Goal: Transaction & Acquisition: Book appointment/travel/reservation

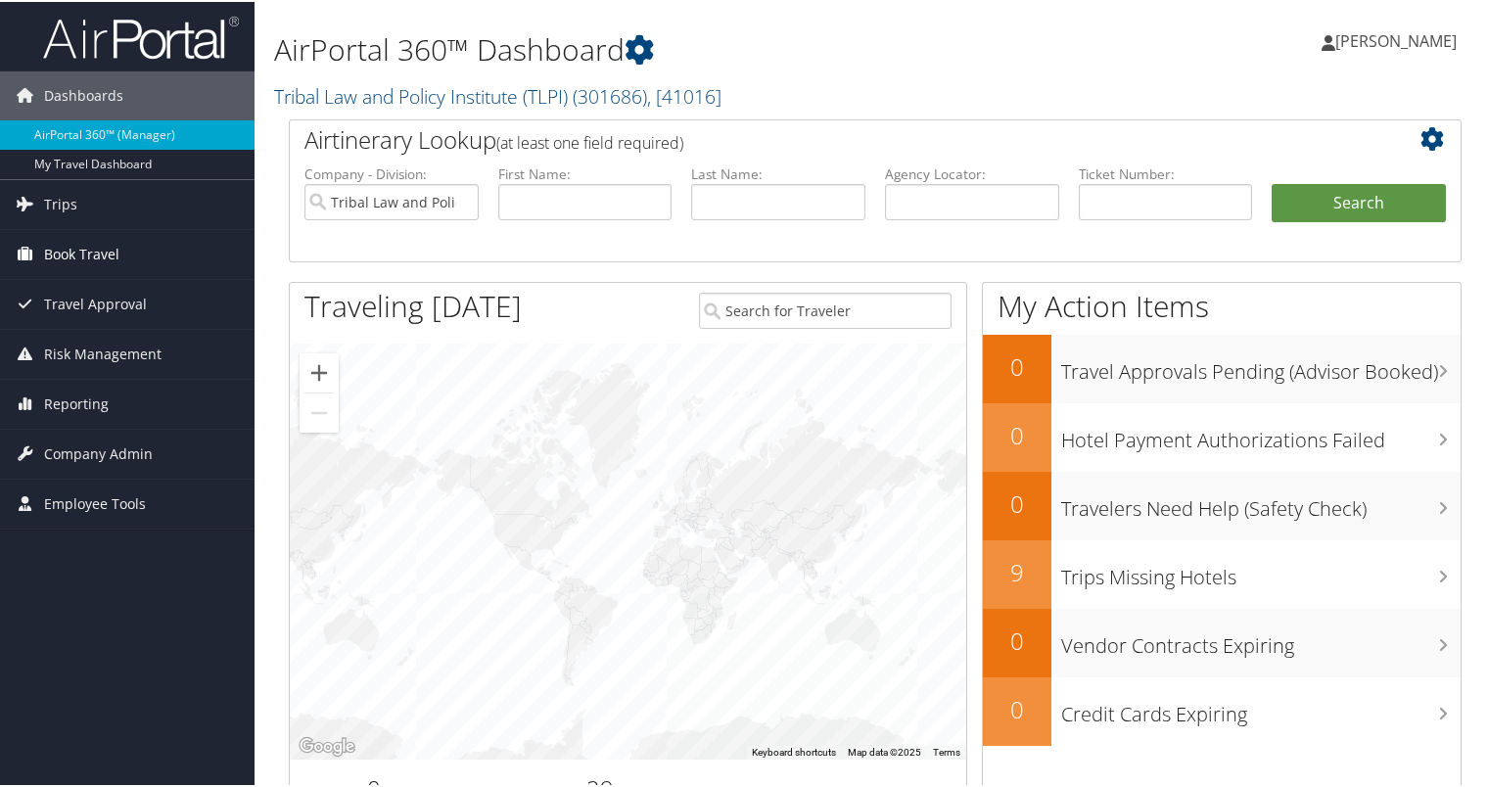
click at [83, 256] on span "Book Travel" at bounding box center [81, 252] width 75 height 49
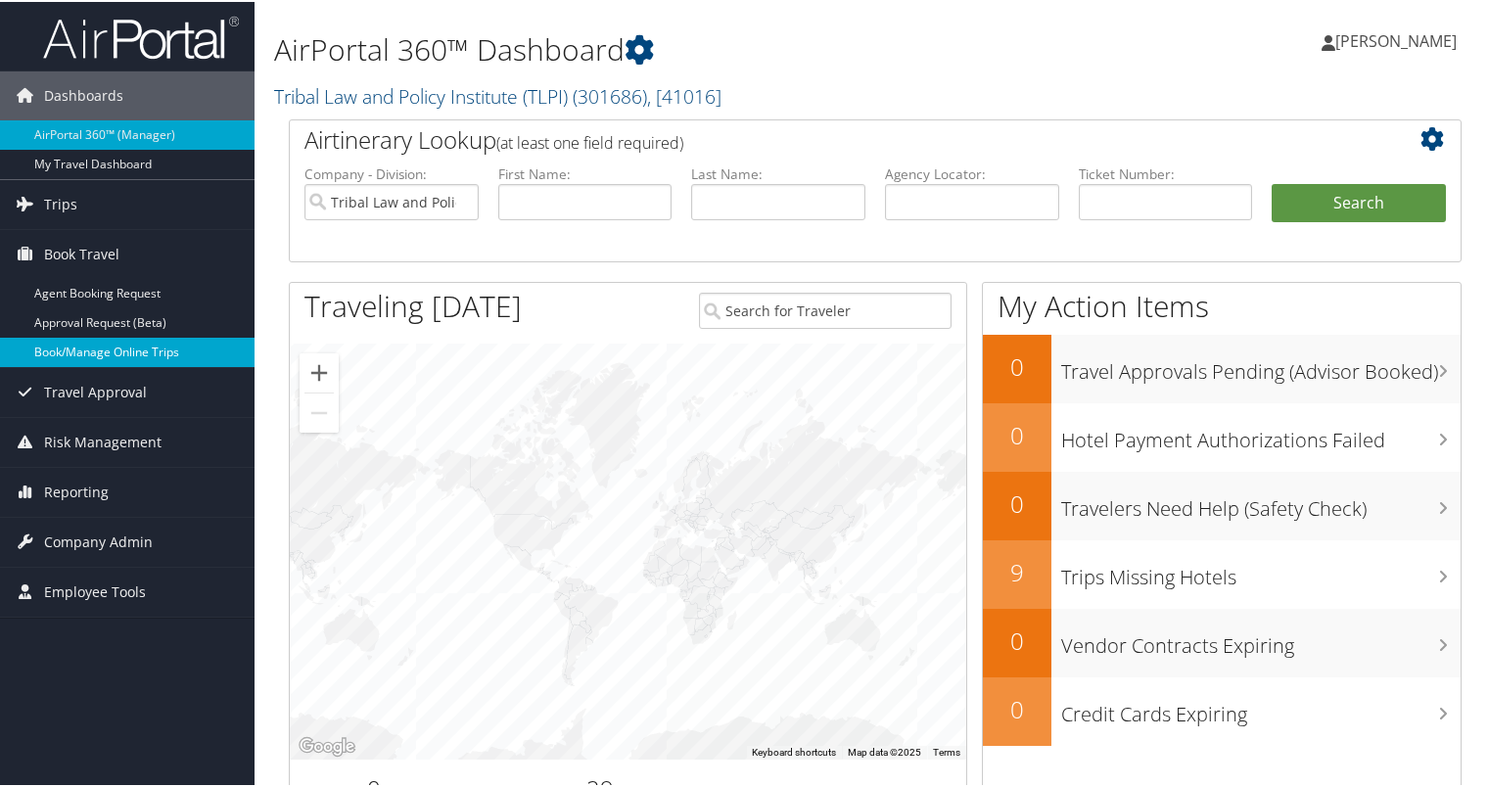
click at [95, 350] on link "Book/Manage Online Trips" at bounding box center [127, 350] width 255 height 29
